Goal: Task Accomplishment & Management: Book appointment/travel/reservation

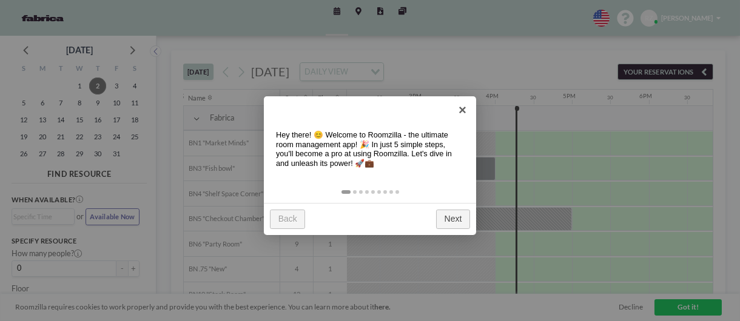
scroll to position [0, 1128]
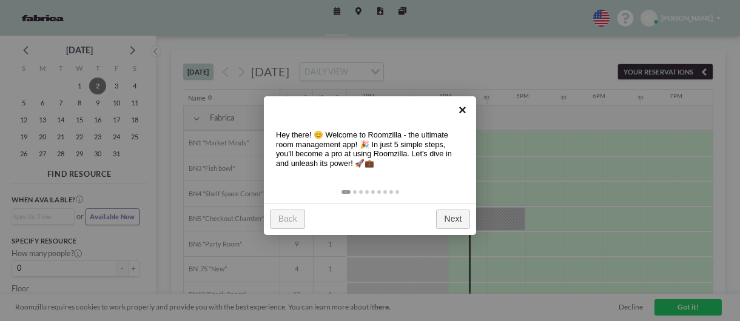
click at [464, 108] on link "×" at bounding box center [462, 109] width 27 height 27
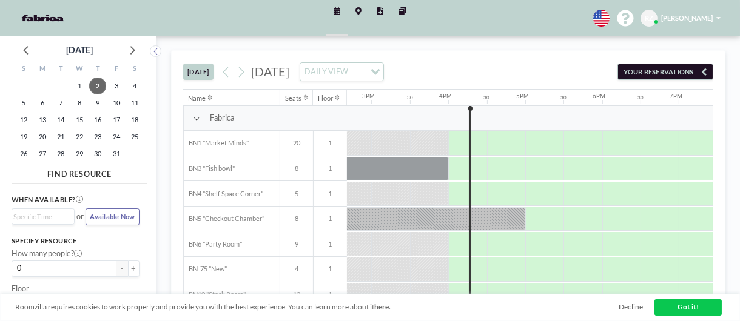
click at [289, 69] on span "[DATE]" at bounding box center [270, 71] width 38 height 15
click at [249, 70] on button at bounding box center [241, 71] width 15 height 15
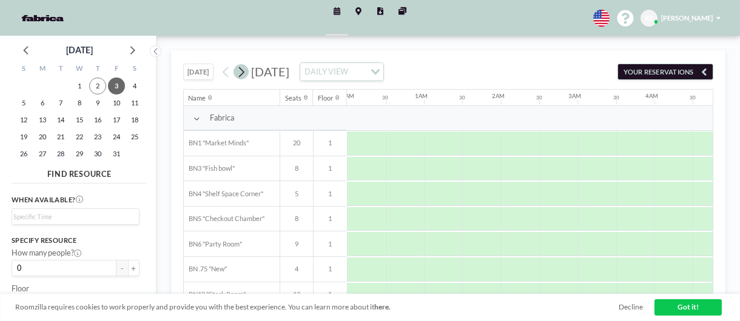
click at [249, 70] on button at bounding box center [241, 71] width 15 height 15
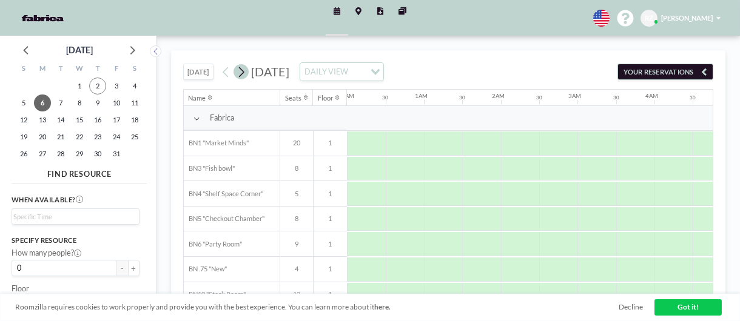
click at [249, 70] on button at bounding box center [241, 71] width 15 height 15
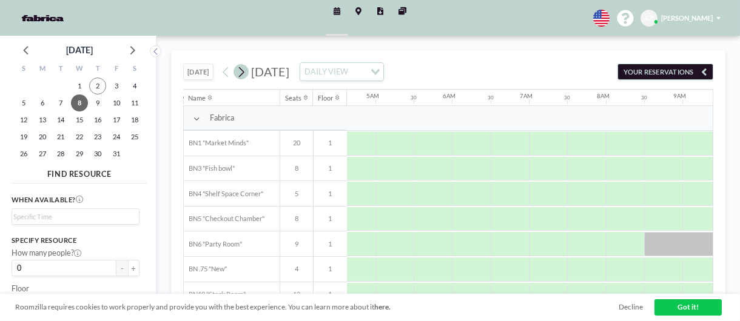
click at [249, 70] on button at bounding box center [241, 71] width 15 height 15
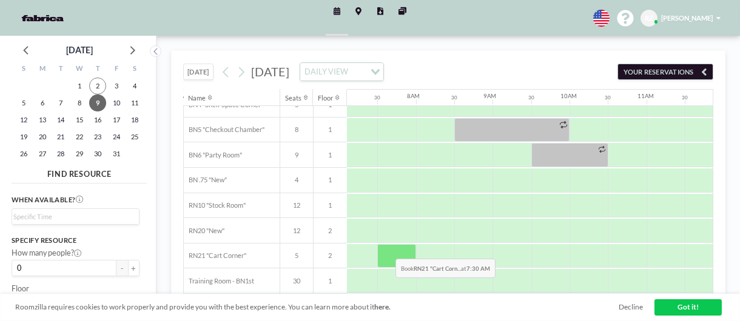
scroll to position [0, 546]
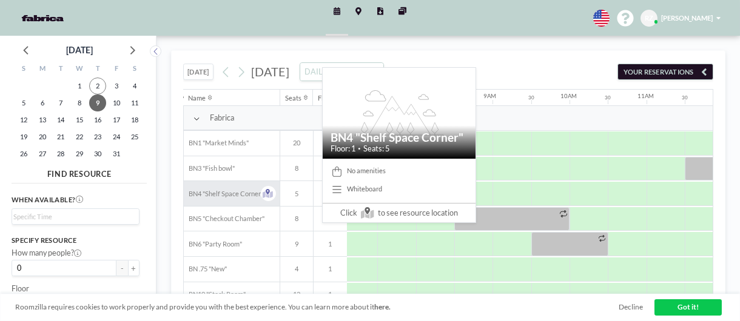
click at [212, 193] on span "BN4 "Shelf Space Corner"" at bounding box center [223, 194] width 79 height 8
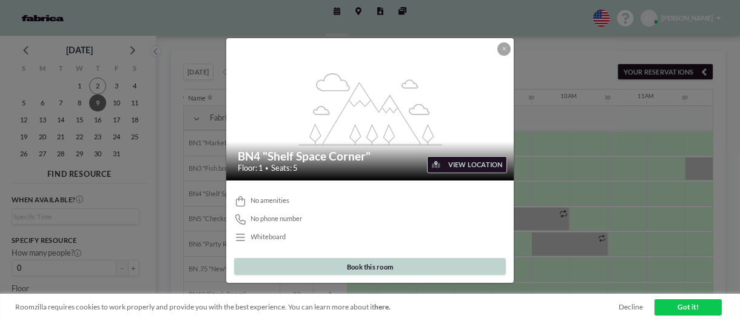
click at [455, 160] on button "VIEW LOCATION" at bounding box center [466, 164] width 79 height 17
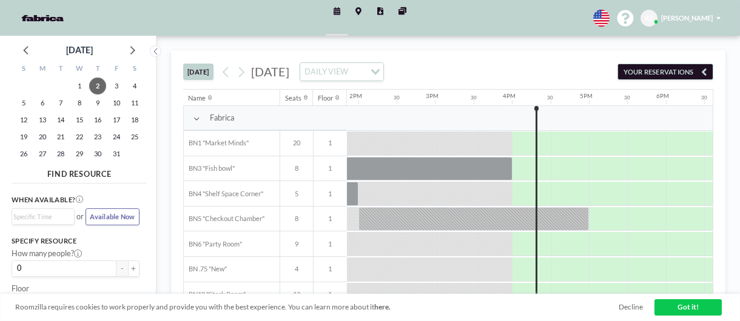
scroll to position [0, 1128]
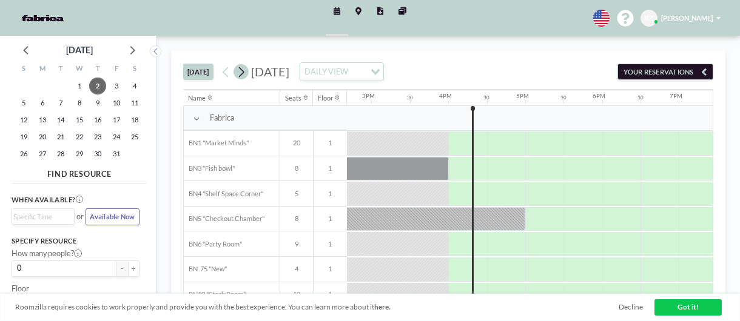
click at [246, 70] on icon at bounding box center [241, 72] width 9 height 15
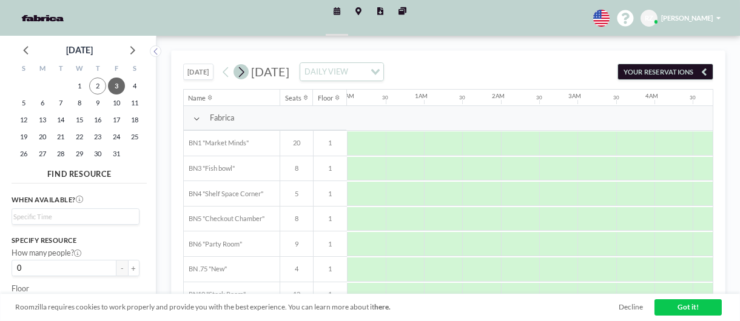
click at [246, 70] on icon at bounding box center [241, 72] width 9 height 15
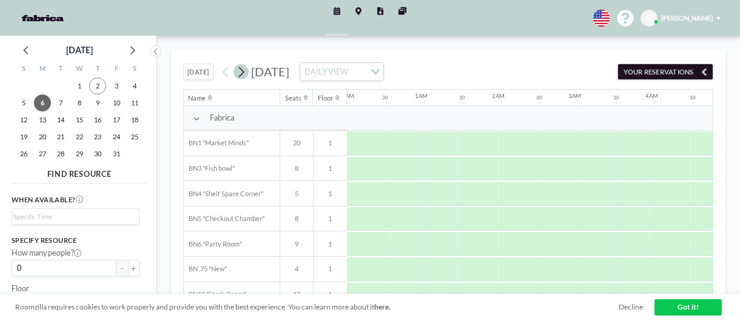
click at [246, 70] on icon at bounding box center [241, 72] width 9 height 15
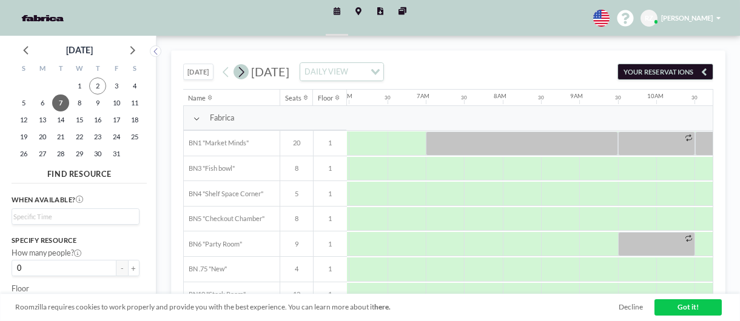
click at [246, 70] on icon at bounding box center [241, 72] width 9 height 15
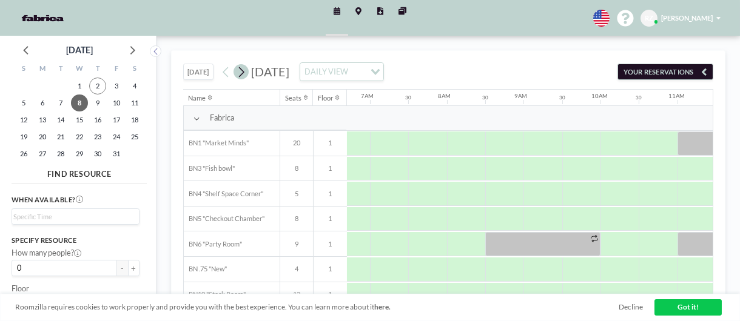
scroll to position [0, 546]
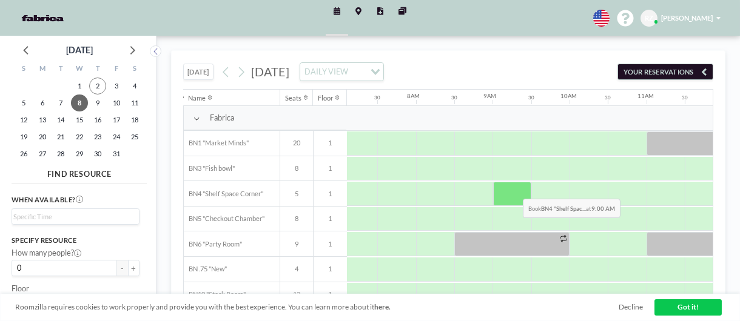
click at [514, 189] on div at bounding box center [512, 194] width 38 height 24
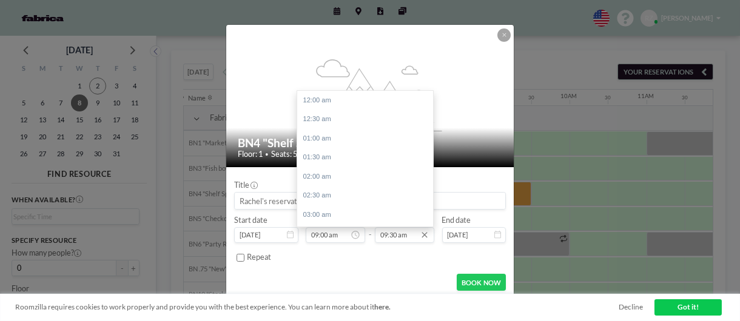
click at [386, 230] on input "09:30 am" at bounding box center [404, 235] width 59 height 16
click at [320, 123] on div "10:00 am" at bounding box center [368, 119] width 142 height 19
type input "10:00 am"
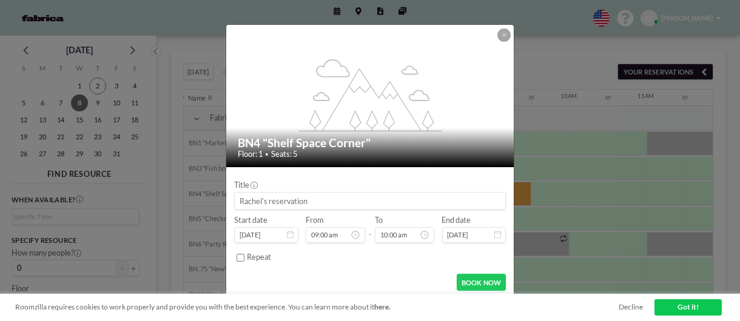
click at [286, 197] on input at bounding box center [370, 201] width 271 height 16
type input "Snooze - Rachel"
click at [364, 173] on form "Title Snooze - Rachel Start date Oct 8, 2025 From 09:00 am - To 10:00 am End da…" at bounding box center [369, 233] width 287 height 132
click at [477, 280] on button "BOOK NOW" at bounding box center [481, 282] width 49 height 17
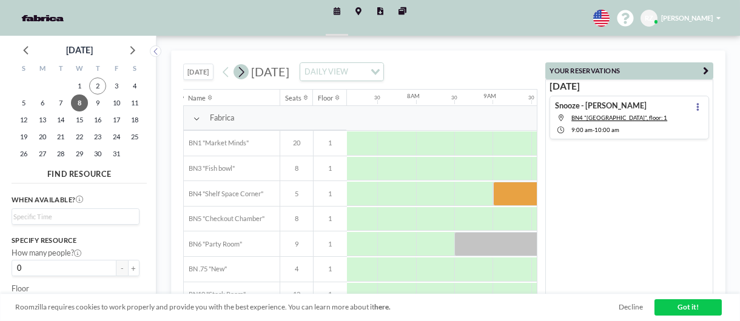
click at [248, 73] on button at bounding box center [241, 71] width 15 height 15
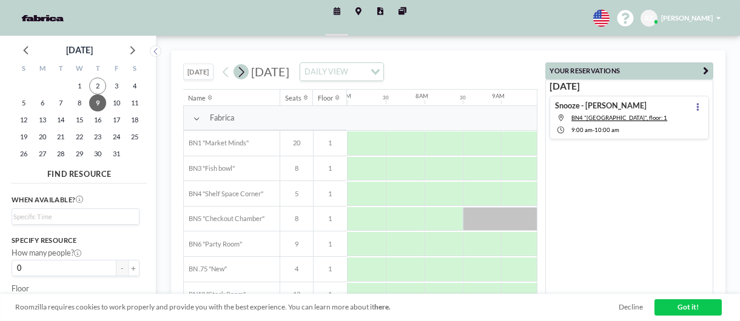
scroll to position [0, 546]
click at [244, 74] on icon at bounding box center [241, 72] width 9 height 15
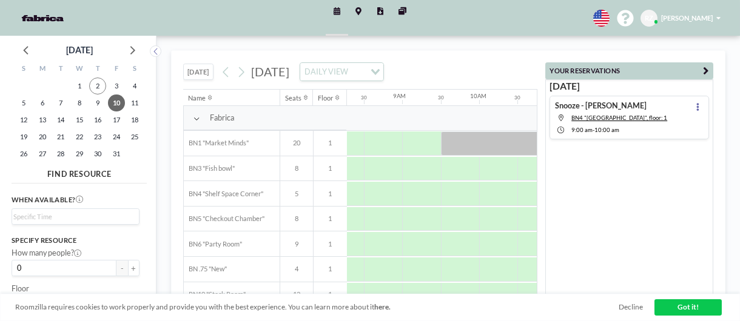
scroll to position [0, 614]
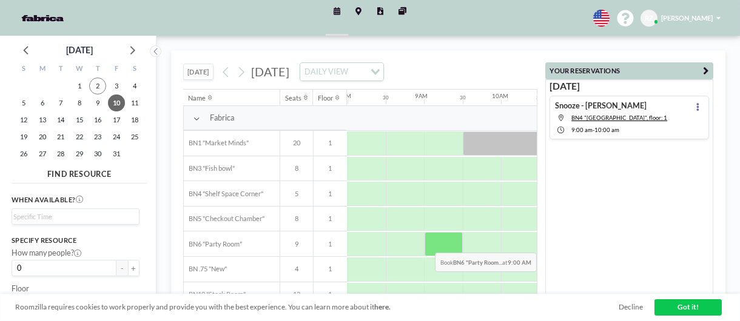
click at [442, 243] on div at bounding box center [444, 244] width 38 height 24
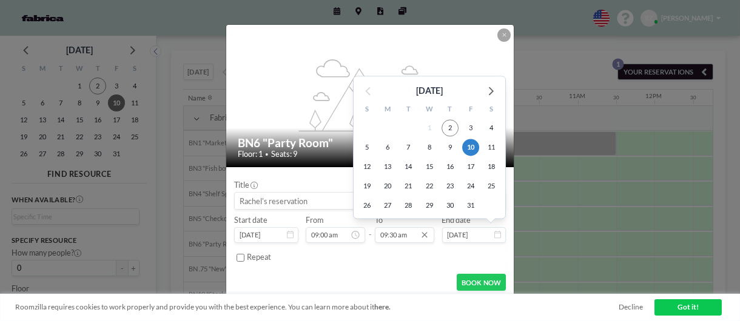
scroll to position [363, 0]
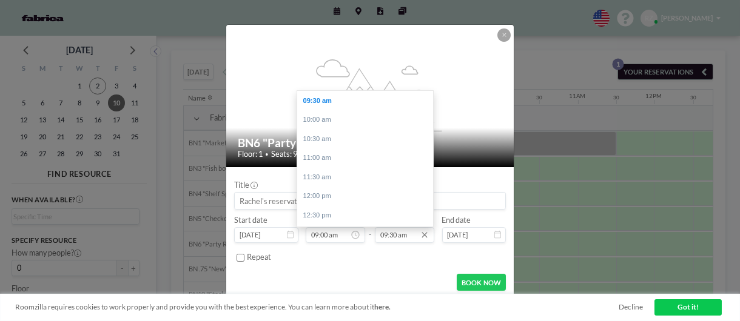
click at [405, 240] on input "09:30 am" at bounding box center [404, 235] width 59 height 16
click at [317, 121] on div "10:00 am" at bounding box center [368, 119] width 142 height 19
type input "10:00 am"
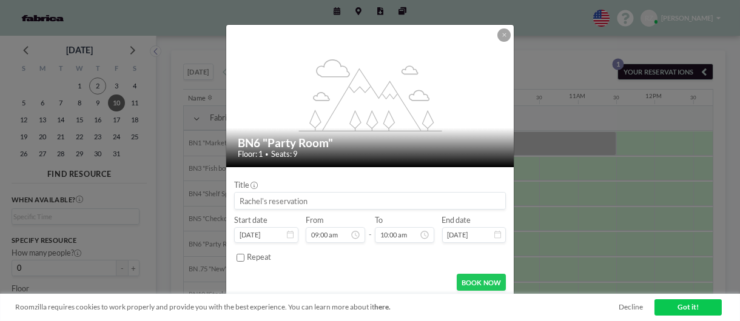
click at [280, 207] on input at bounding box center [370, 201] width 271 height 16
type input "Snooze - Rachel"
click at [483, 280] on button "BOOK NOW" at bounding box center [481, 282] width 49 height 17
